Goal: Transaction & Acquisition: Purchase product/service

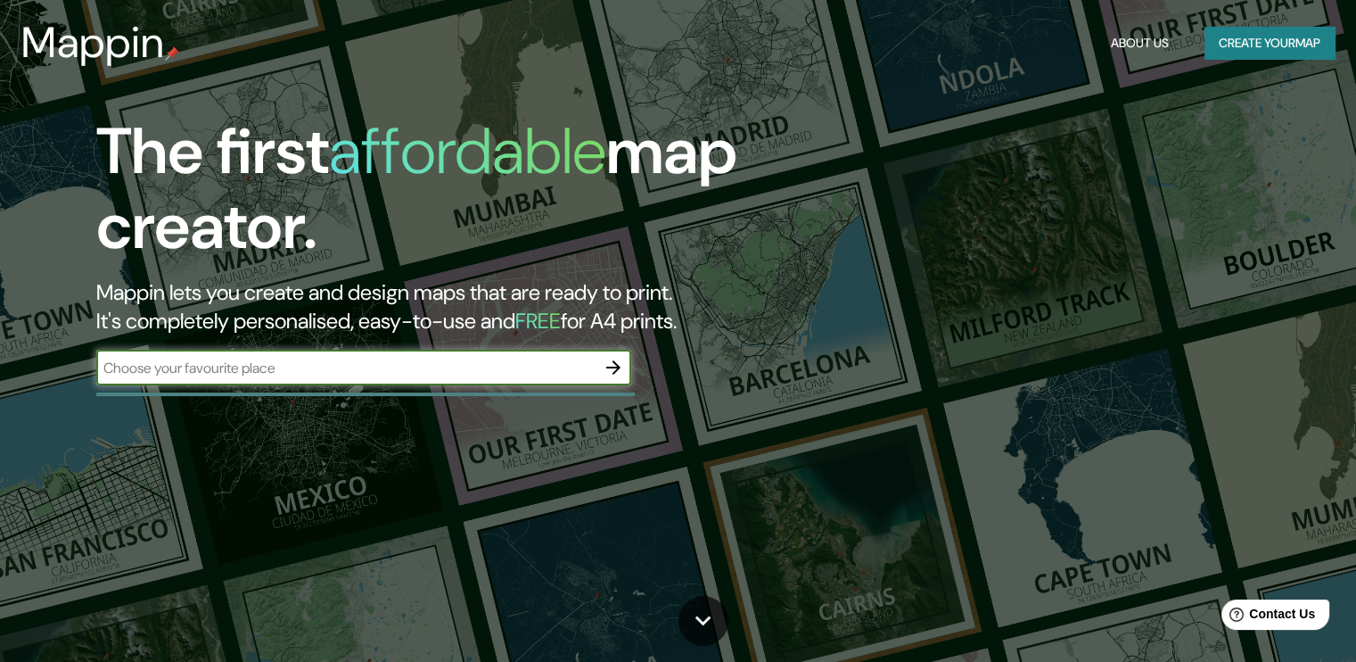
click at [314, 353] on div "​" at bounding box center [363, 368] width 535 height 36
type input "puebla"
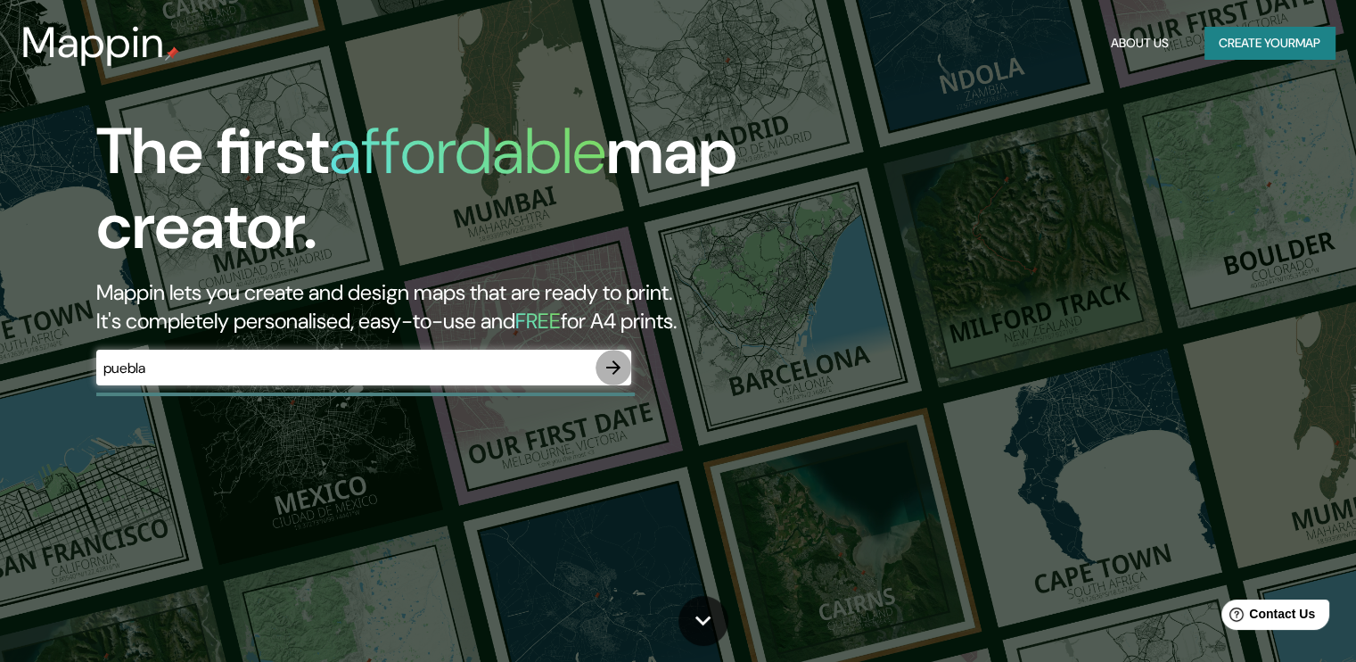
click at [623, 362] on icon "button" at bounding box center [613, 367] width 21 height 21
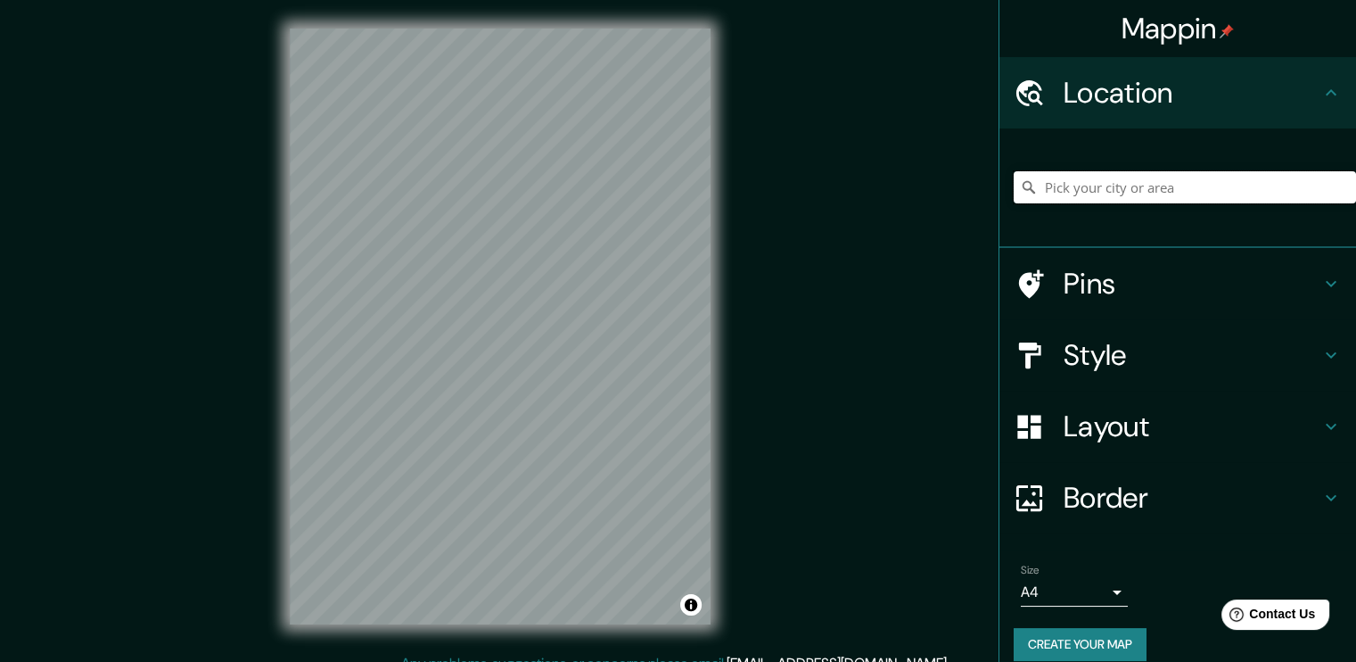
click at [1124, 199] on input "Pick your city or area" at bounding box center [1185, 187] width 342 height 32
type input "[GEOGRAPHIC_DATA], [GEOGRAPHIC_DATA], [GEOGRAPHIC_DATA]"
click at [1127, 414] on h4 "Layout" at bounding box center [1192, 426] width 257 height 36
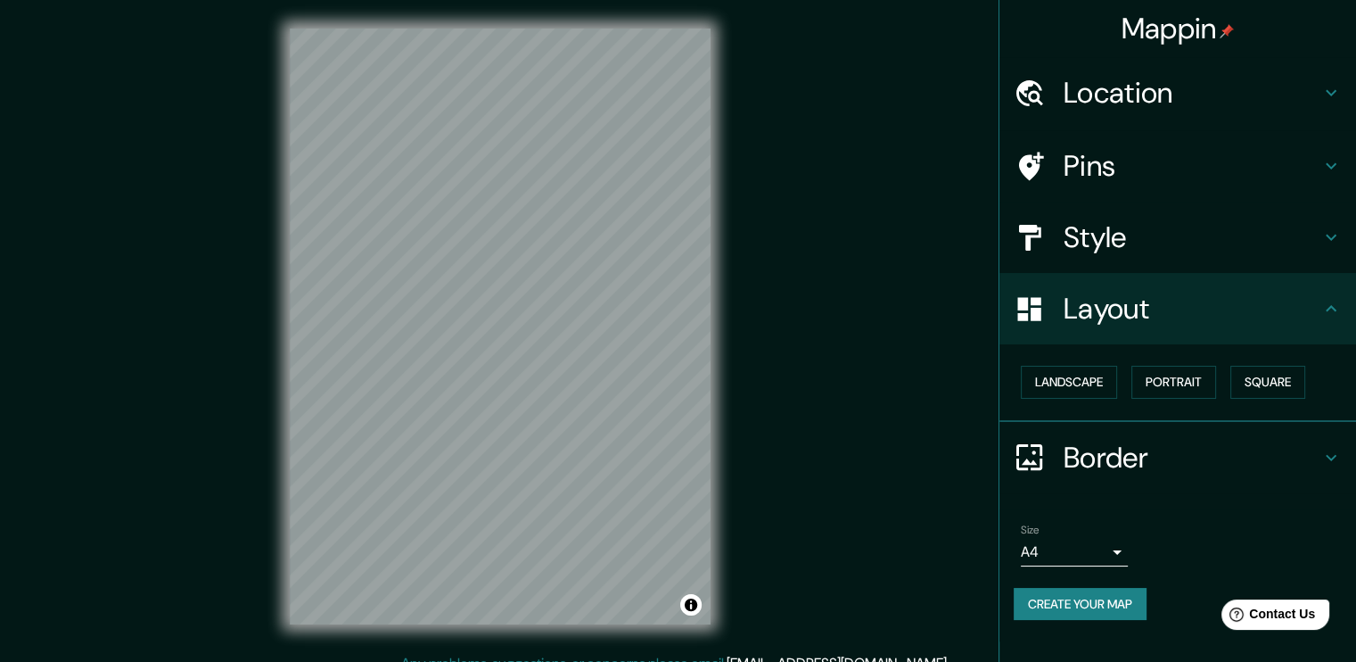
click at [1126, 232] on h4 "Style" at bounding box center [1192, 237] width 257 height 36
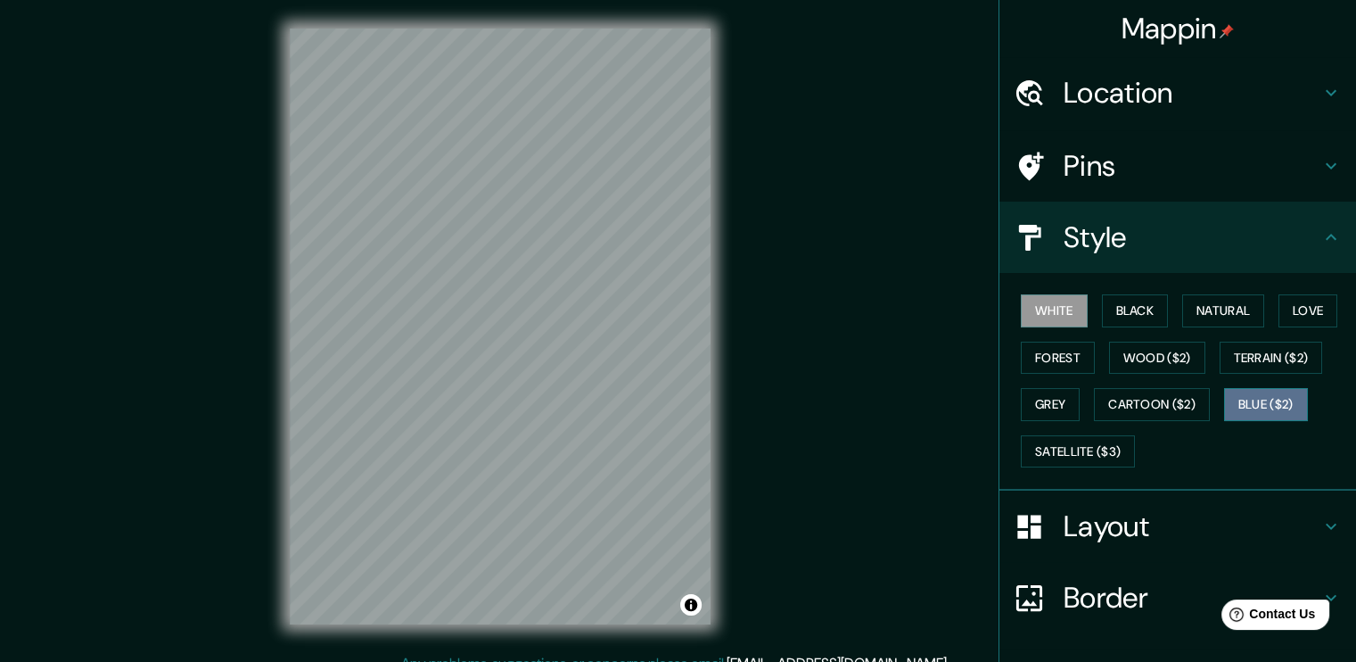
click at [1231, 396] on button "Blue ($2)" at bounding box center [1266, 404] width 84 height 33
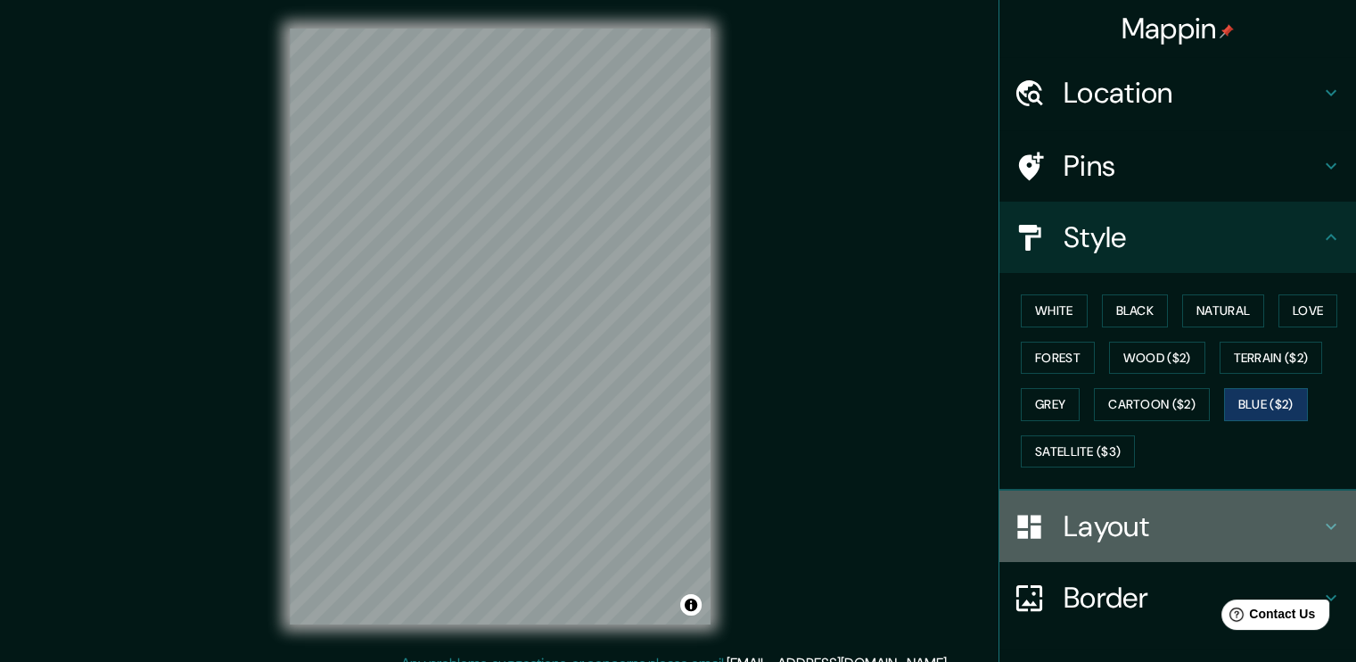
click at [1097, 552] on div "Layout" at bounding box center [1178, 525] width 357 height 71
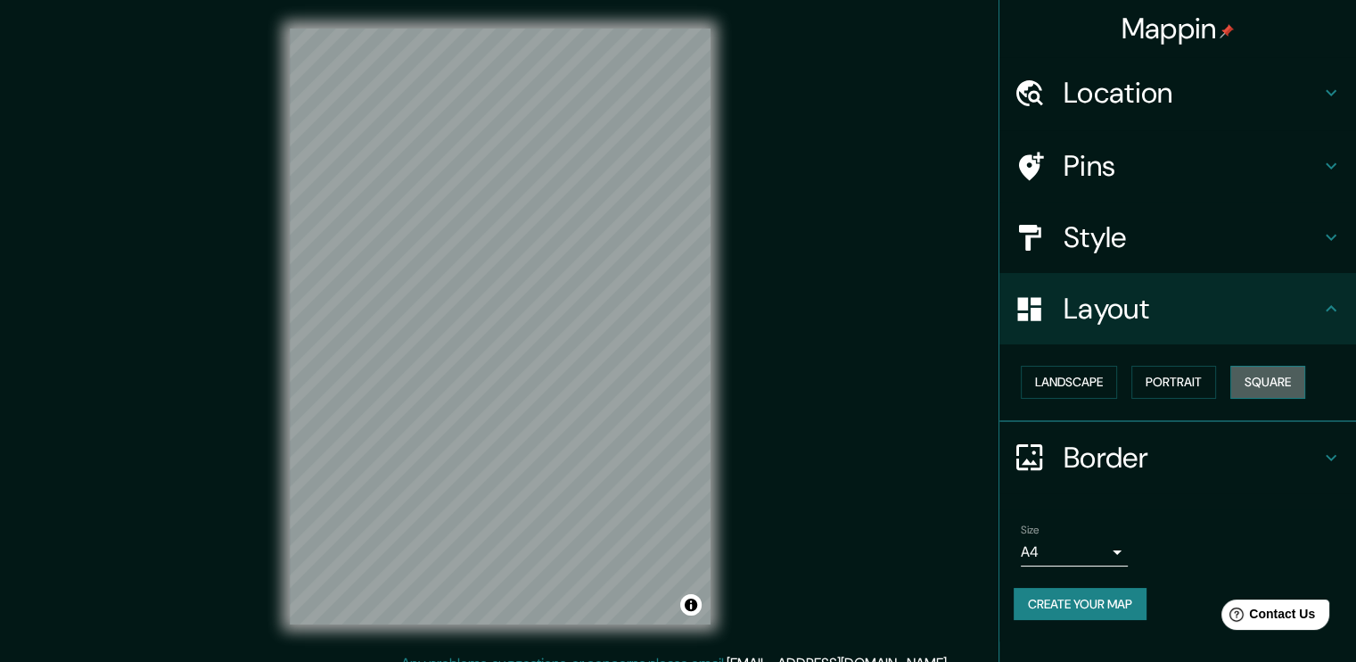
click at [1267, 375] on button "Square" at bounding box center [1268, 382] width 75 height 33
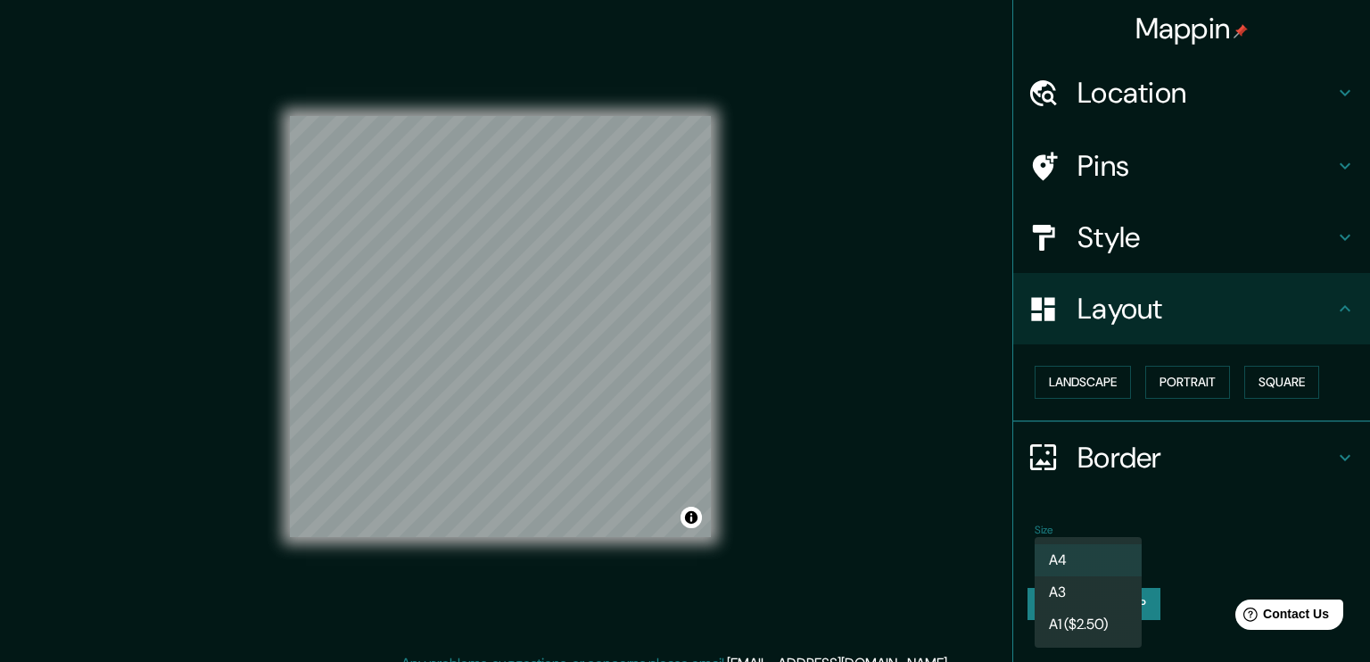
click at [1099, 549] on body "Mappin Location [GEOGRAPHIC_DATA], [GEOGRAPHIC_DATA], [GEOGRAPHIC_DATA] [GEOGRA…" at bounding box center [685, 331] width 1370 height 662
click at [1086, 588] on li "A3" at bounding box center [1087, 592] width 107 height 32
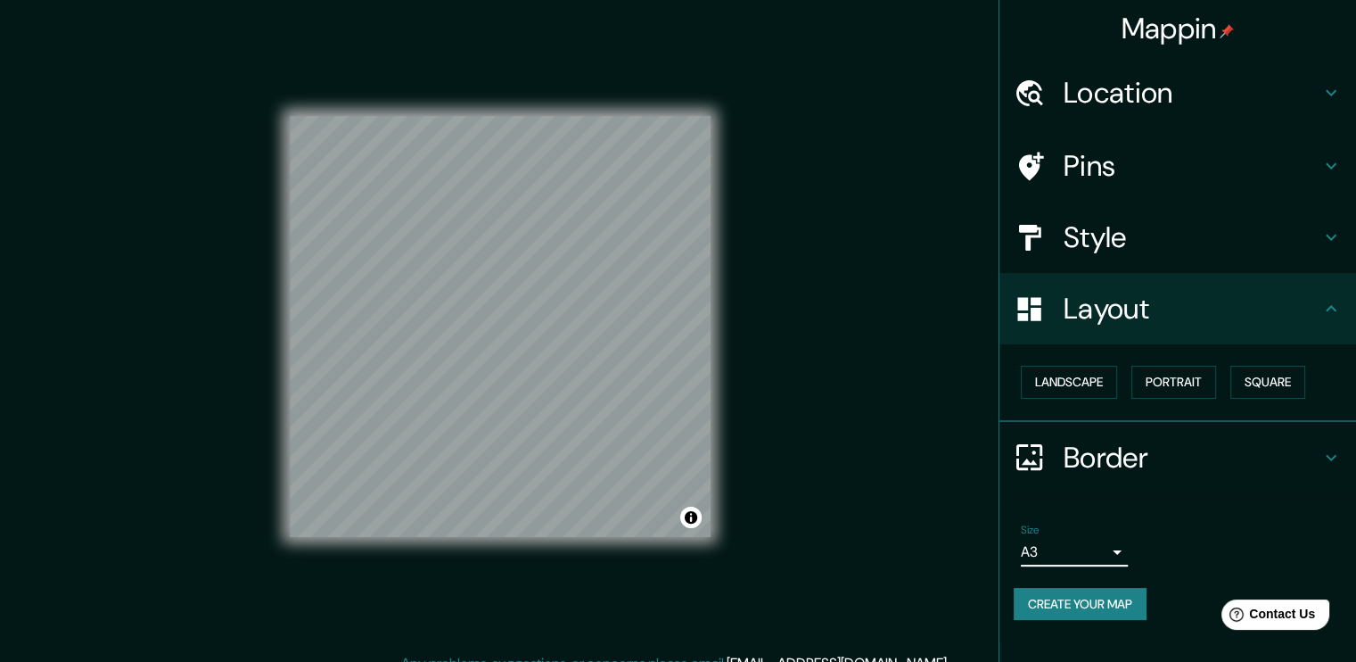
click at [1094, 564] on div "Size A3 a4" at bounding box center [1178, 544] width 328 height 57
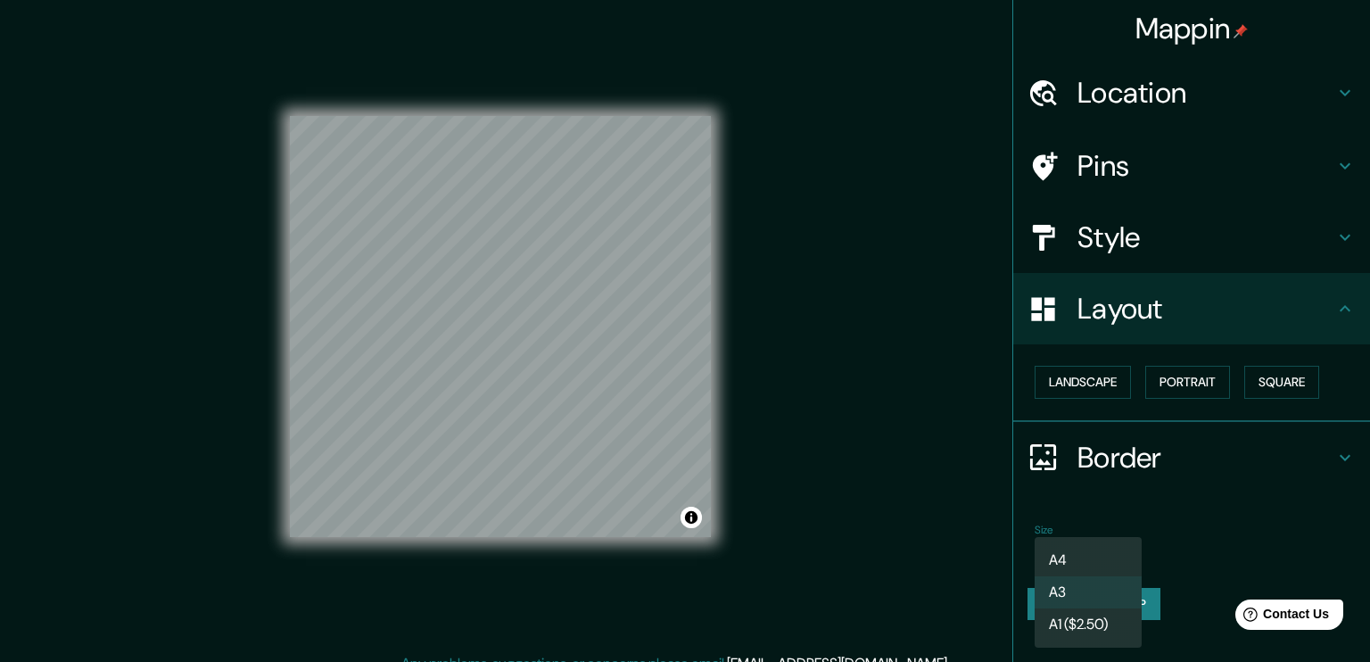
click at [1094, 552] on body "Mappin Location [GEOGRAPHIC_DATA], [GEOGRAPHIC_DATA], [GEOGRAPHIC_DATA] [GEOGRA…" at bounding box center [685, 331] width 1370 height 662
click at [1092, 554] on li "A4" at bounding box center [1087, 560] width 107 height 32
click at [1092, 554] on body "Mappin Location [GEOGRAPHIC_DATA], [GEOGRAPHIC_DATA], [GEOGRAPHIC_DATA] [GEOGRA…" at bounding box center [685, 331] width 1370 height 662
click at [1094, 622] on li "A1 ($2.50)" at bounding box center [1087, 624] width 107 height 32
click at [1098, 543] on body "Mappin Location [GEOGRAPHIC_DATA], [GEOGRAPHIC_DATA], [GEOGRAPHIC_DATA] [GEOGRA…" at bounding box center [685, 331] width 1370 height 662
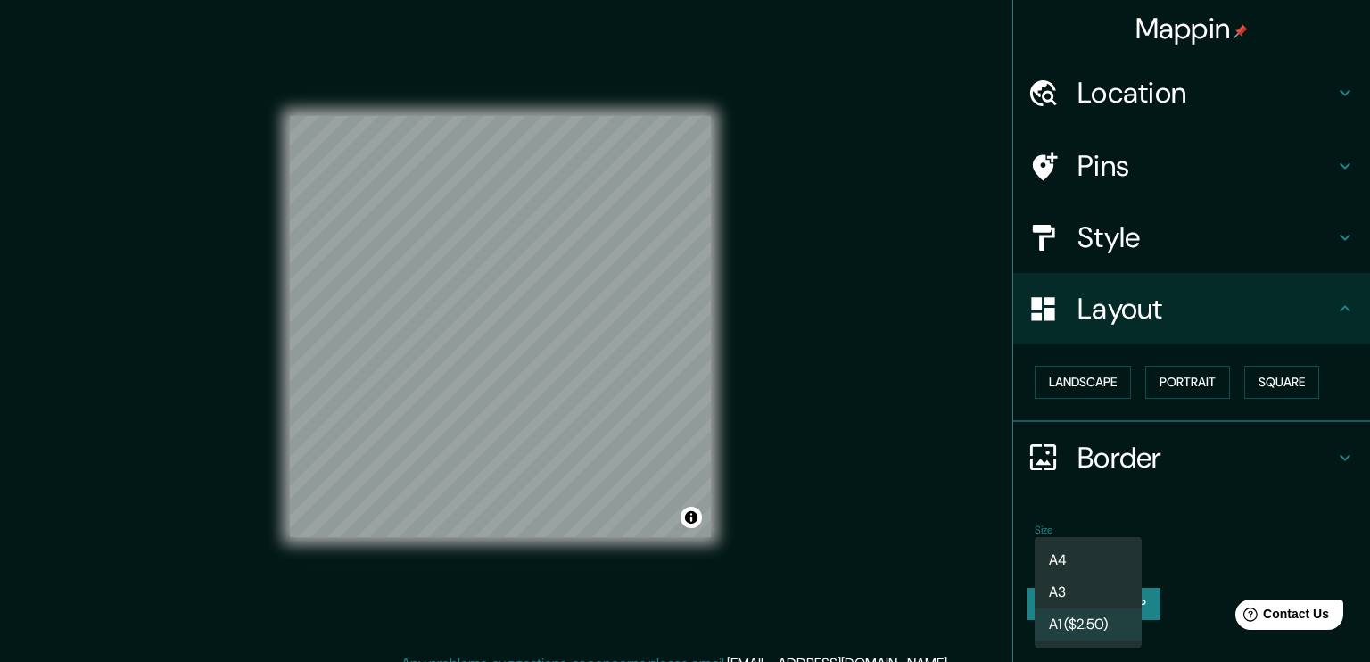
click at [1097, 584] on li "A3" at bounding box center [1087, 592] width 107 height 32
type input "a4"
click at [1121, 545] on body "Mappin Location [GEOGRAPHIC_DATA], [GEOGRAPHIC_DATA], [GEOGRAPHIC_DATA] [GEOGRA…" at bounding box center [685, 331] width 1370 height 662
click at [932, 474] on div at bounding box center [685, 331] width 1370 height 662
